Goal: Task Accomplishment & Management: Use online tool/utility

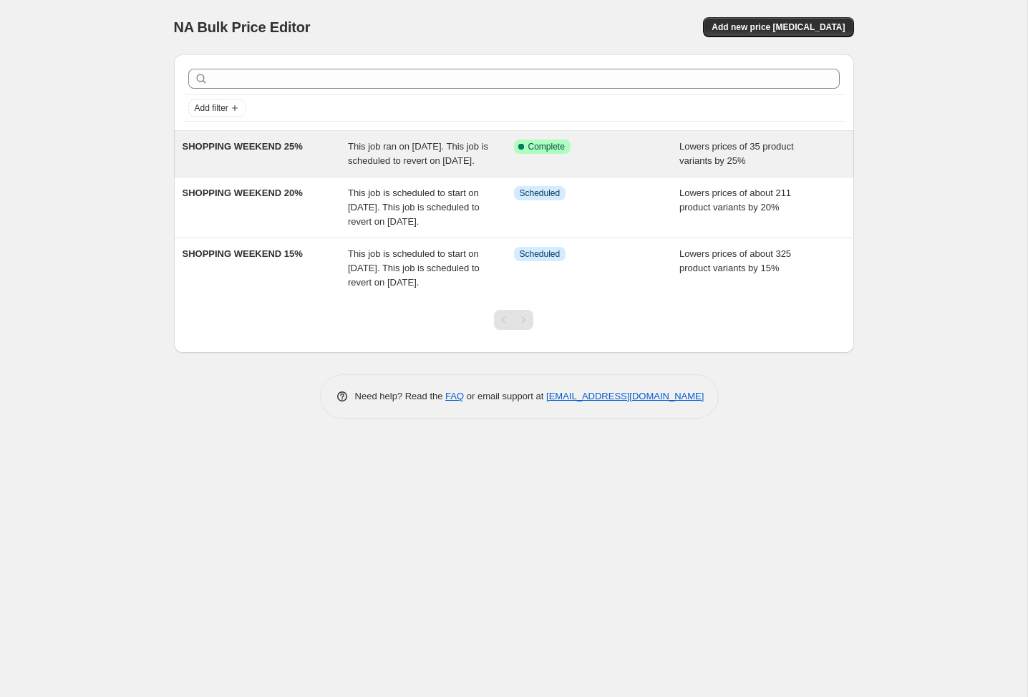
click at [279, 168] on div "SHOPPING WEEKEND 25%" at bounding box center [265, 154] width 166 height 29
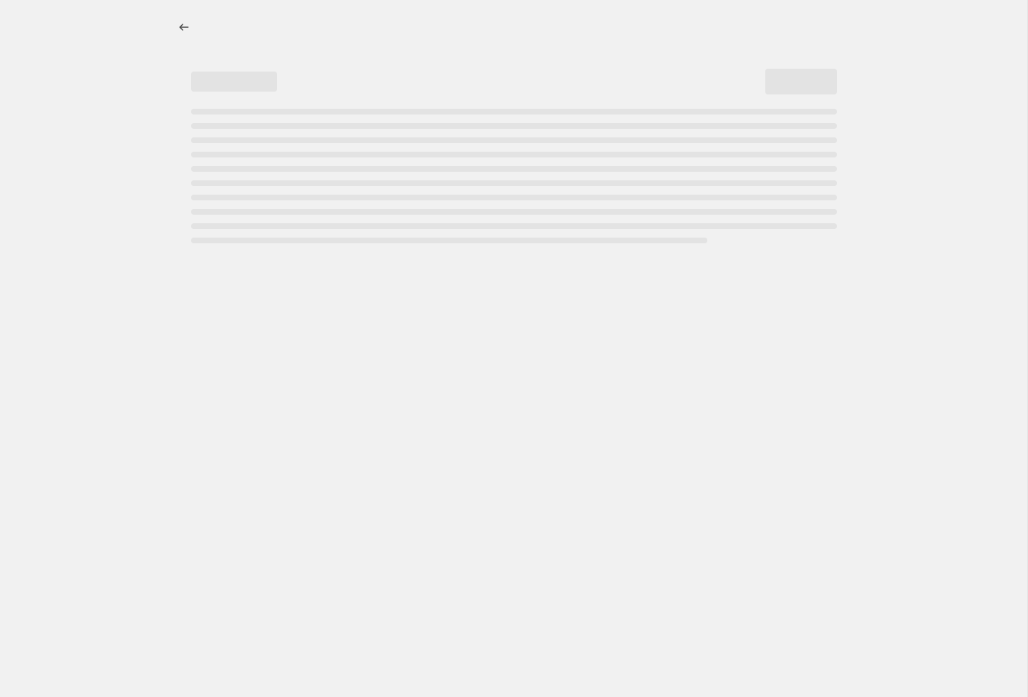
select select "percentage"
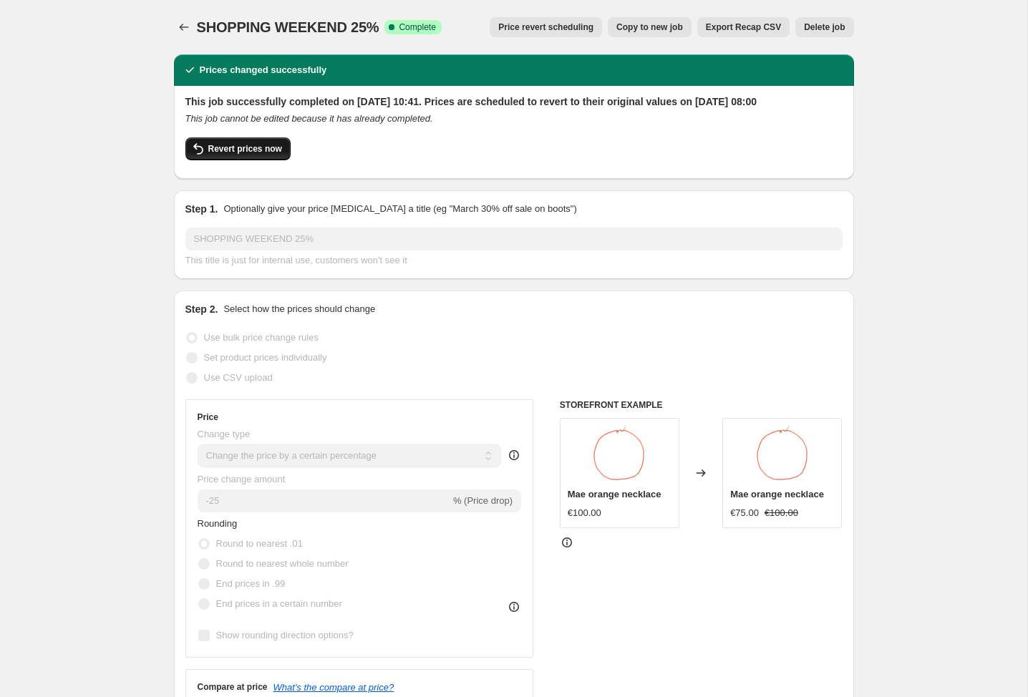
click at [272, 155] on span "Revert prices now" at bounding box center [245, 148] width 74 height 11
checkbox input "false"
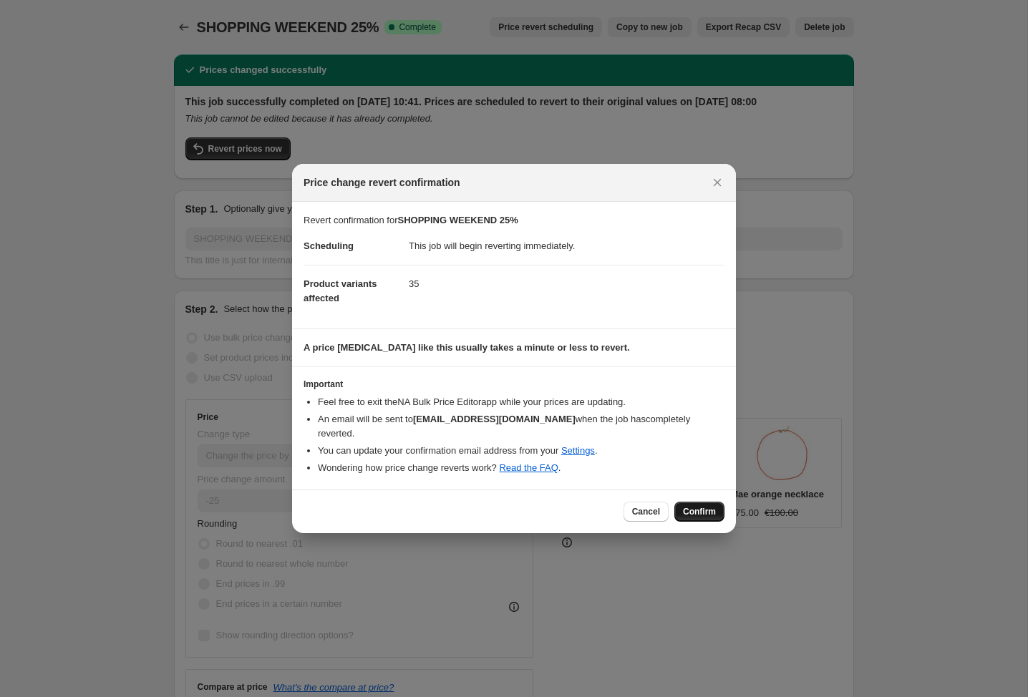
click at [703, 506] on span "Confirm" at bounding box center [699, 511] width 33 height 11
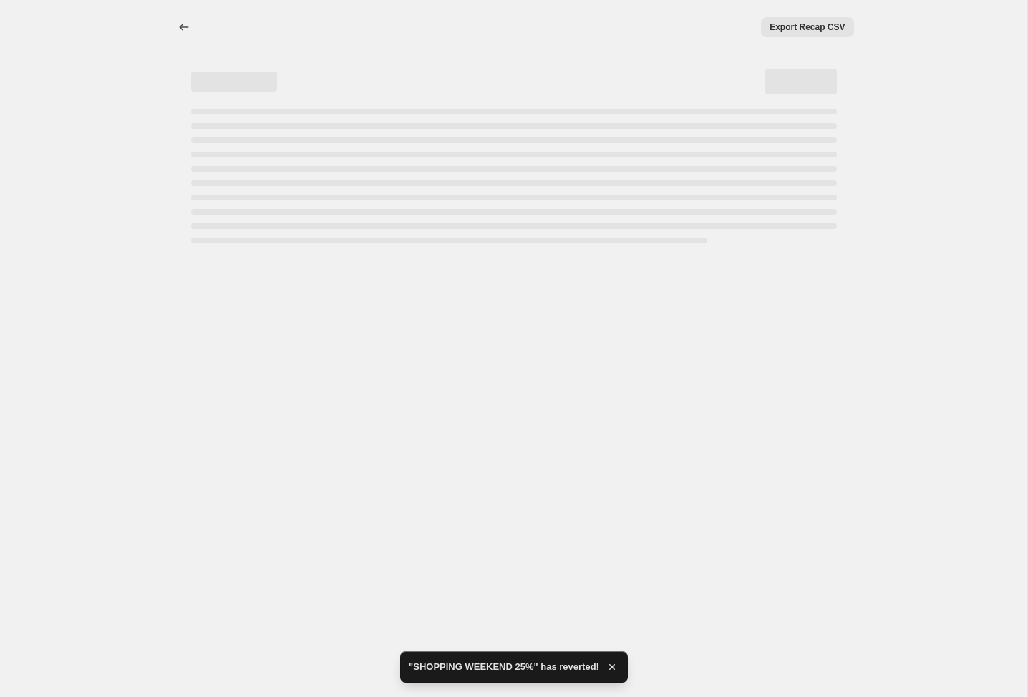
select select "percentage"
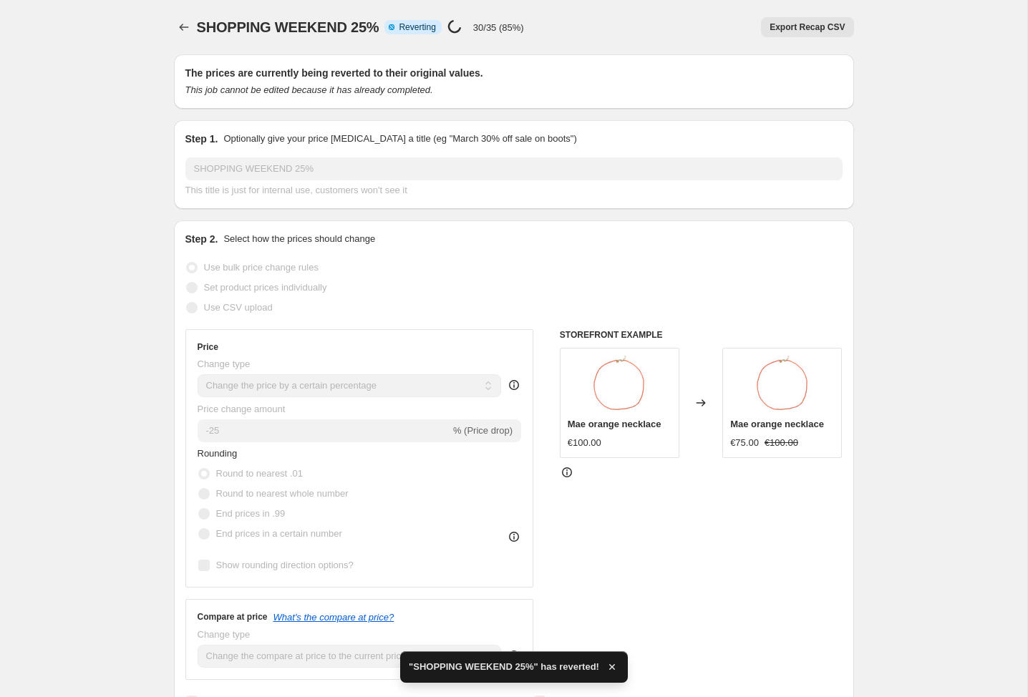
checkbox input "true"
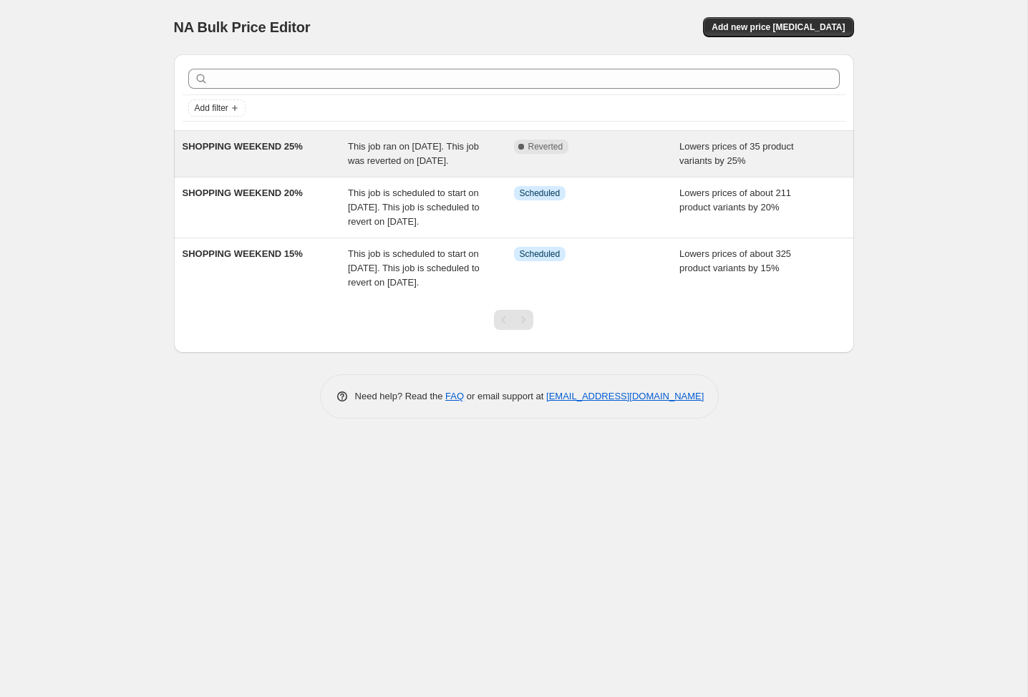
click at [273, 177] on div "SHOPPING WEEKEND 25% This job ran on [DATE]. This job was reverted on [DATE]. C…" at bounding box center [514, 154] width 680 height 46
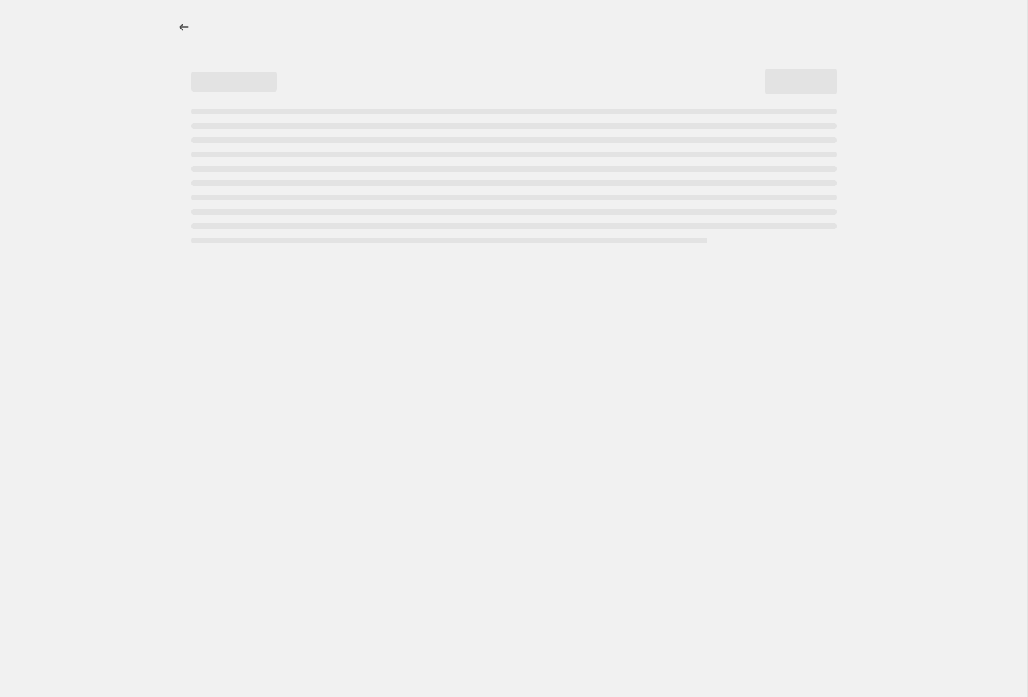
select select "percentage"
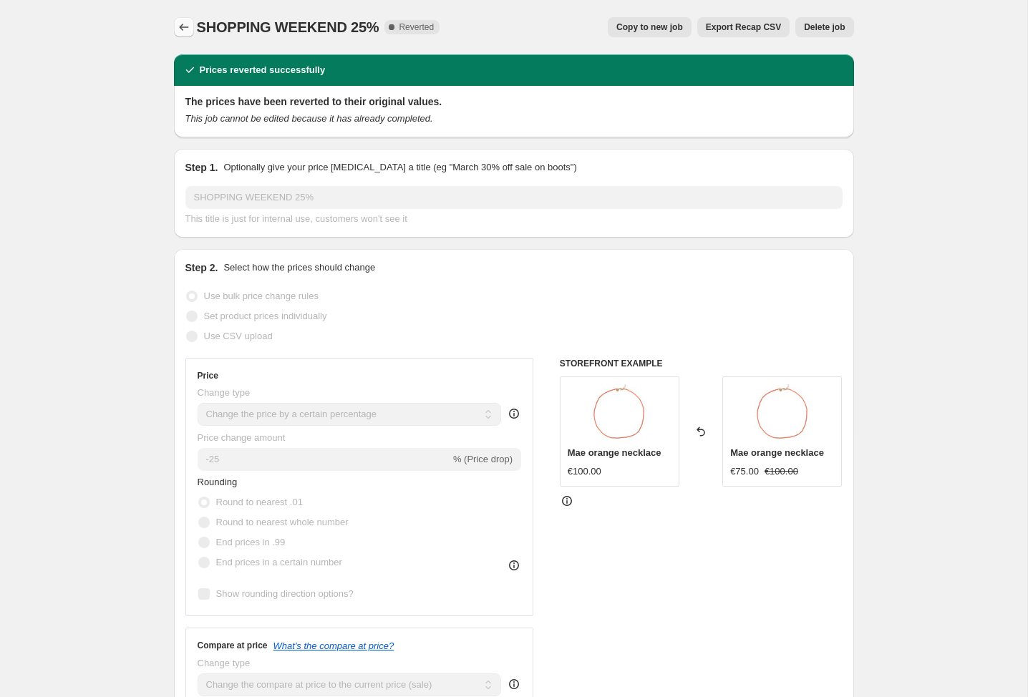
click at [187, 21] on icon "Price change jobs" at bounding box center [184, 27] width 14 height 14
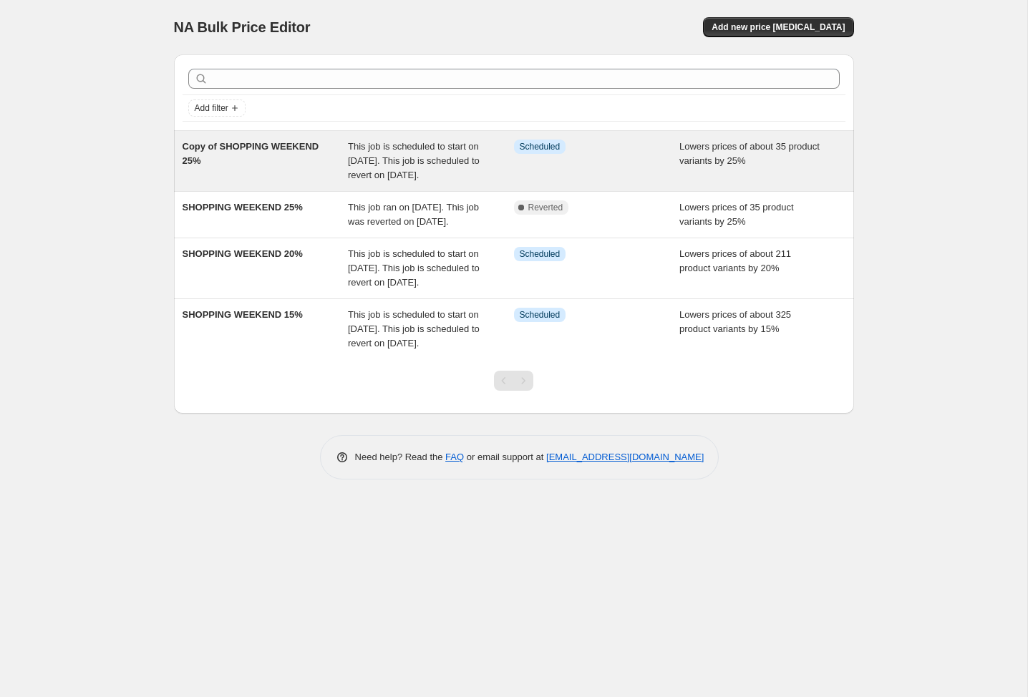
click at [291, 182] on div "Copy of SHOPPING WEEKEND 25%" at bounding box center [265, 161] width 166 height 43
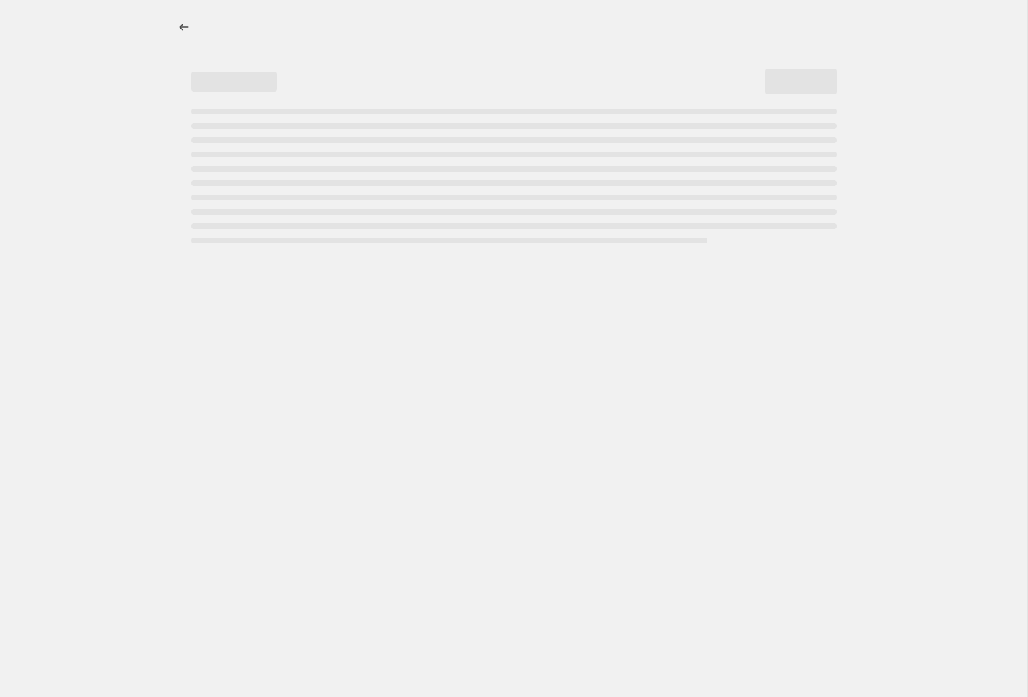
select select "percentage"
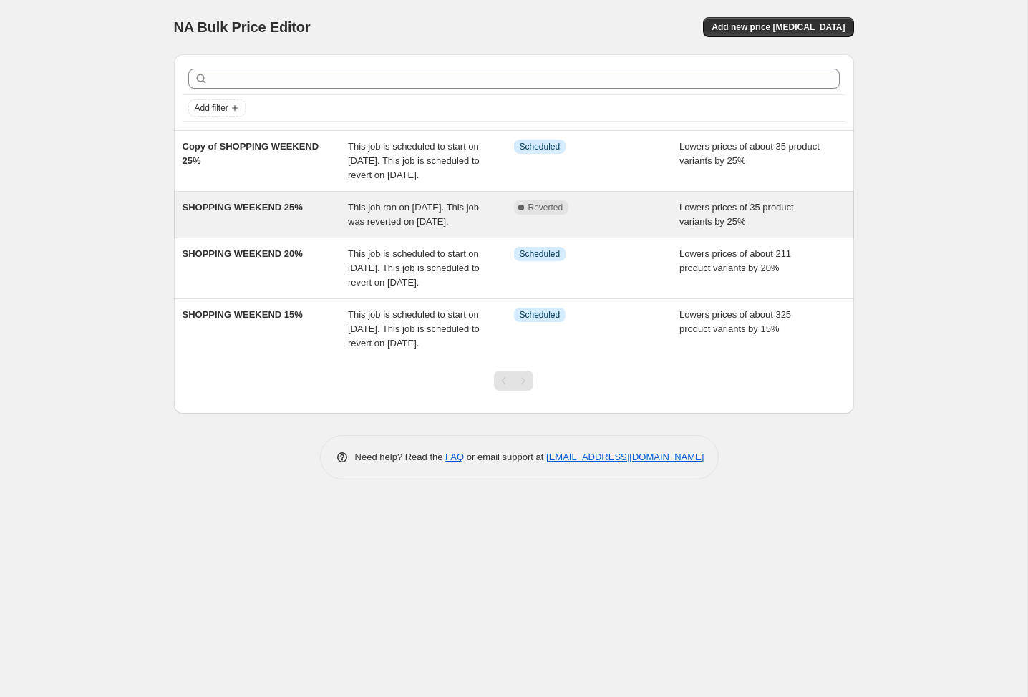
click at [339, 229] on div "SHOPPING WEEKEND 25%" at bounding box center [265, 214] width 166 height 29
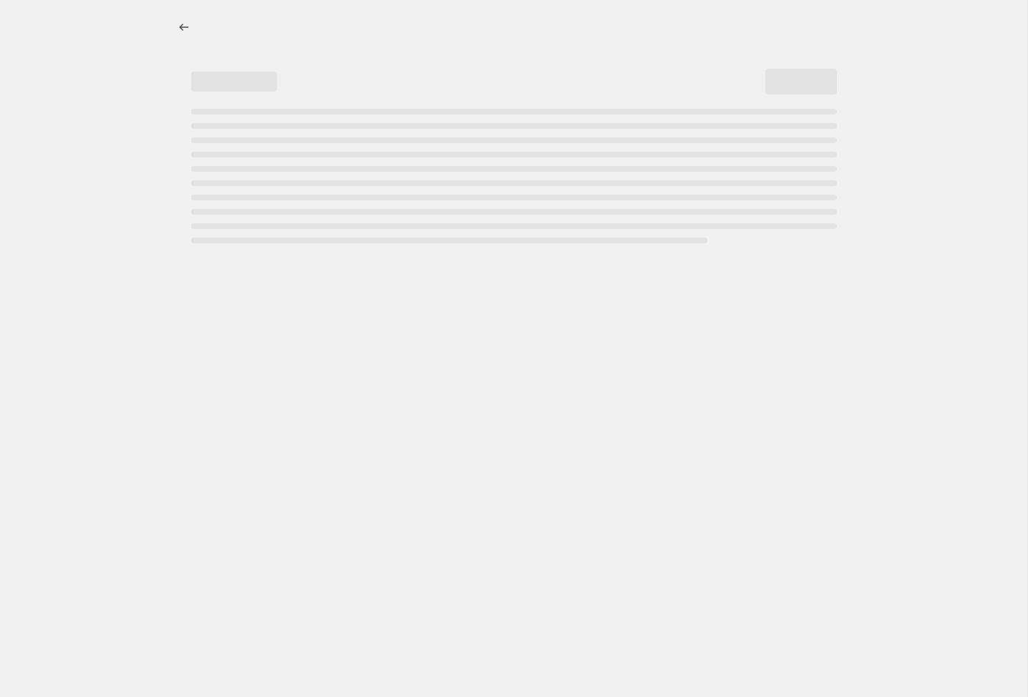
select select "percentage"
